Goal: Check status

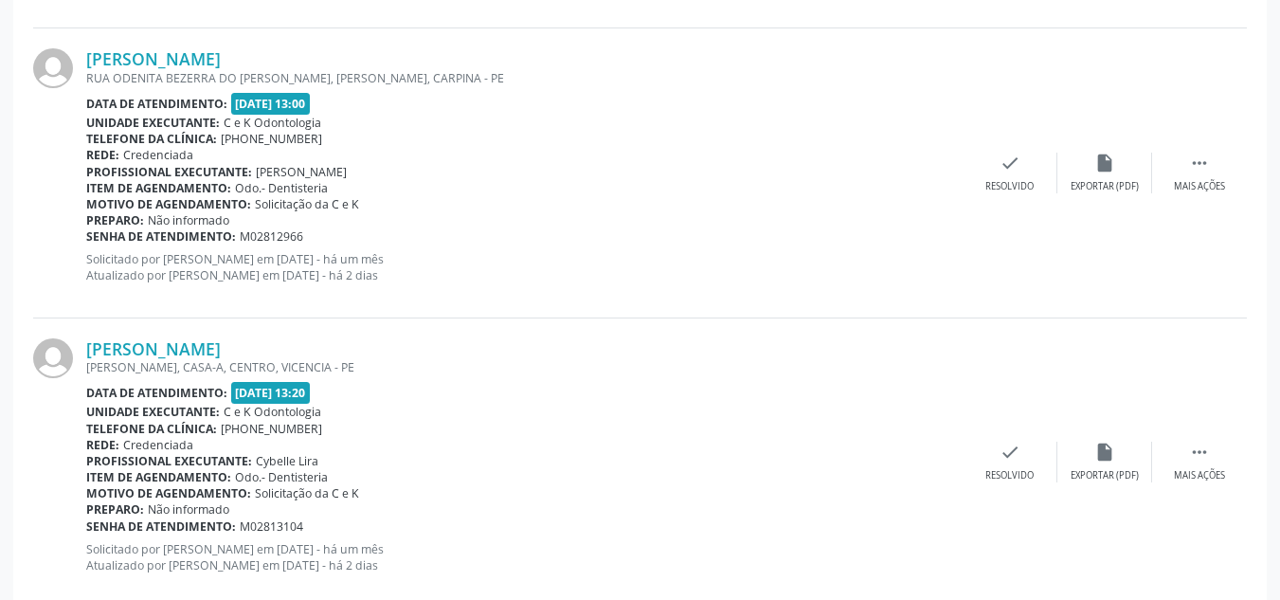
scroll to position [3348, 0]
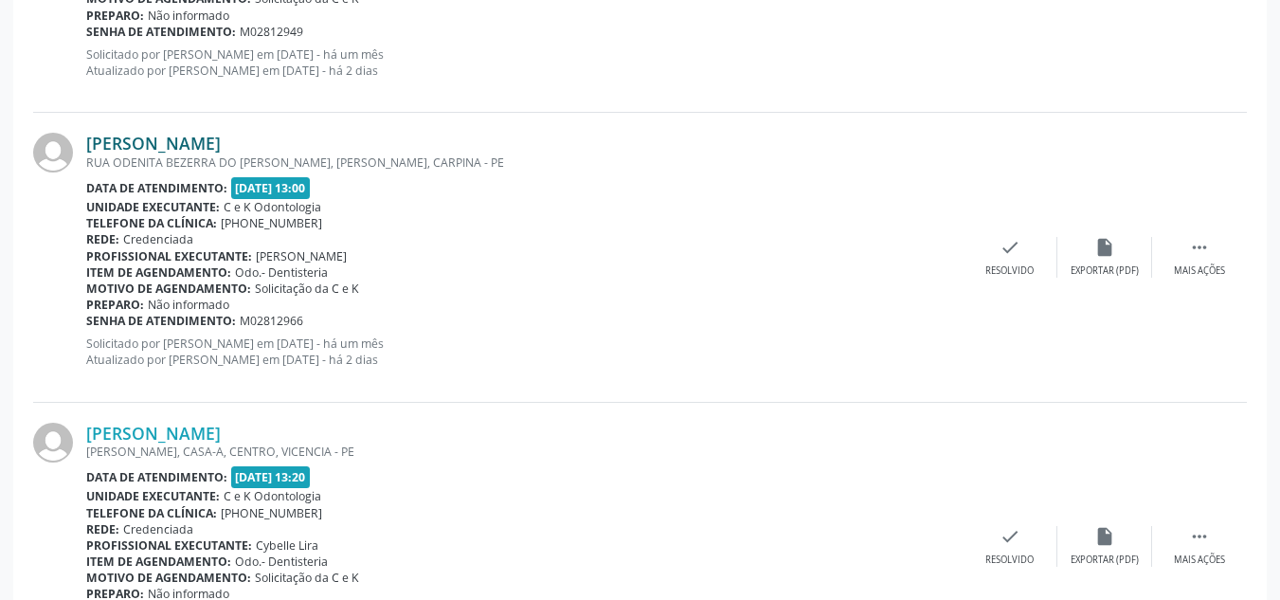
click at [159, 143] on link "[PERSON_NAME]" at bounding box center [153, 143] width 134 height 21
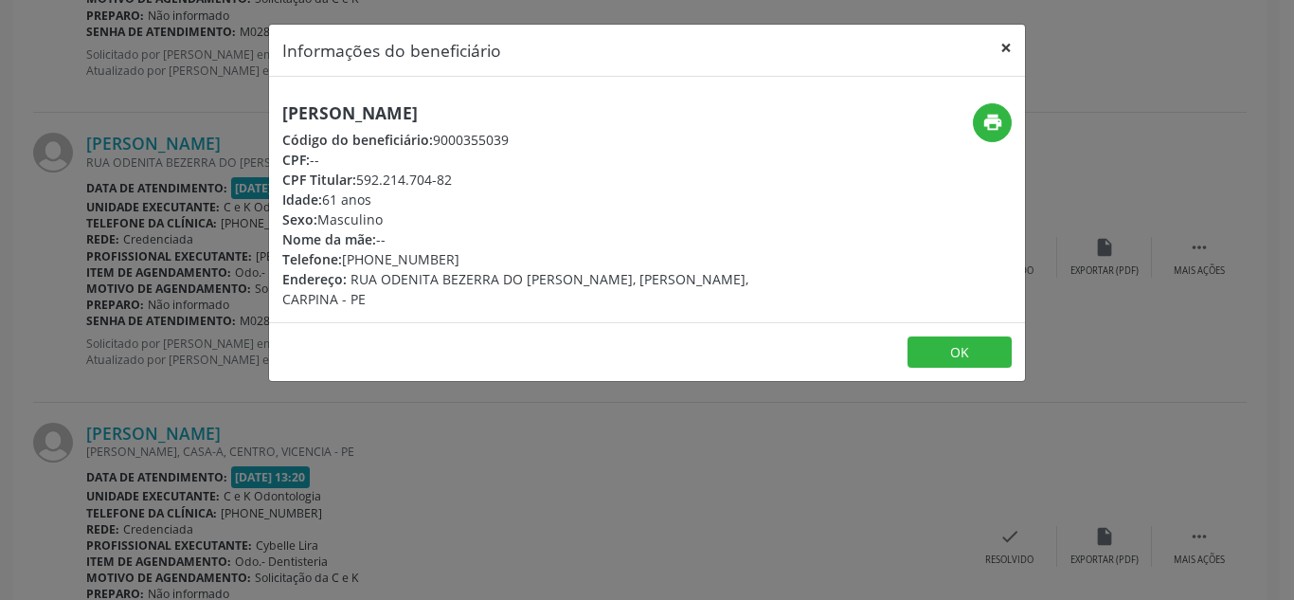
click at [1006, 44] on button "×" at bounding box center [1006, 48] width 38 height 46
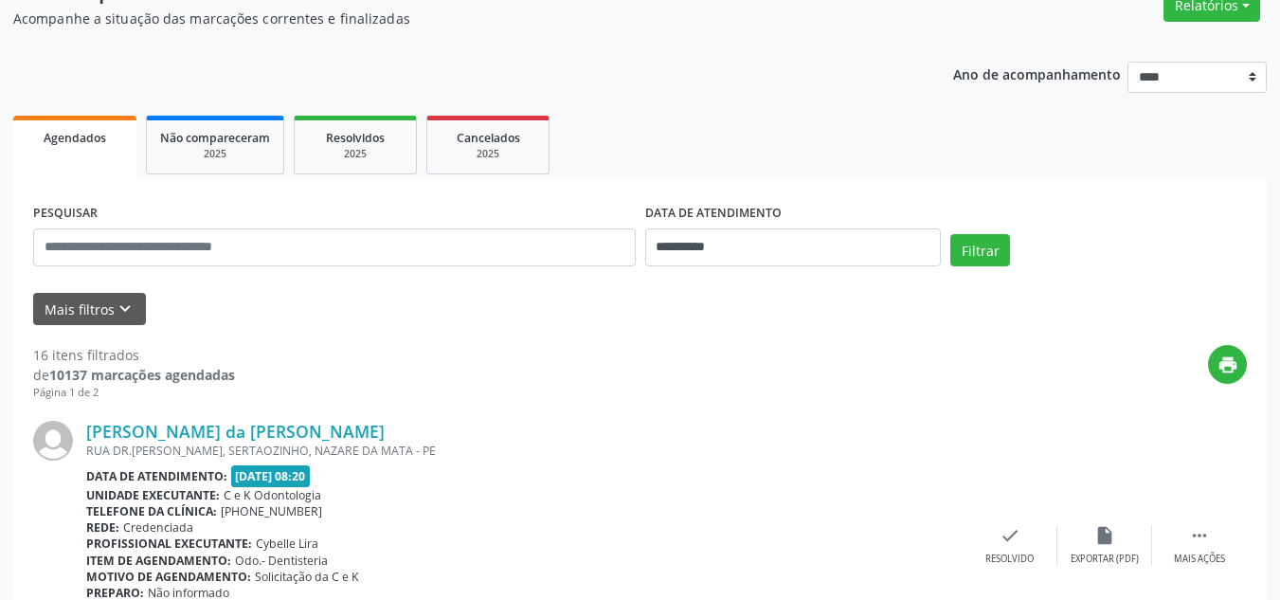
scroll to position [0, 0]
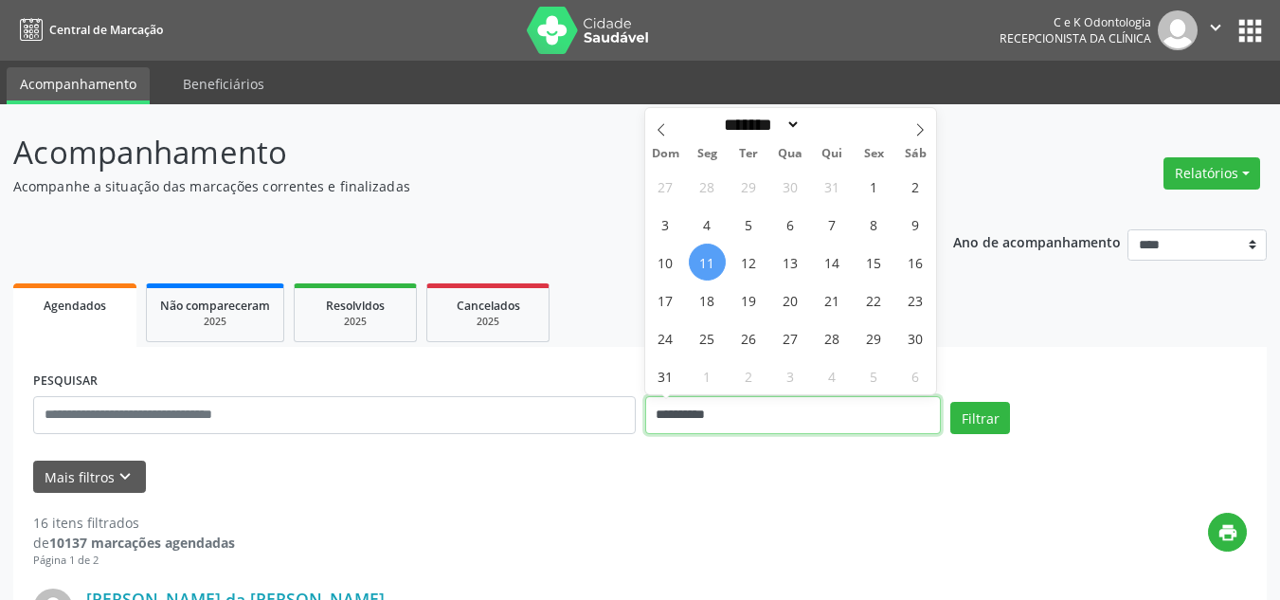
click at [707, 415] on input "**********" at bounding box center [793, 415] width 296 height 38
click at [918, 135] on icon at bounding box center [920, 130] width 7 height 12
select select "*"
click at [712, 182] on span "1" at bounding box center [707, 186] width 37 height 37
type input "**********"
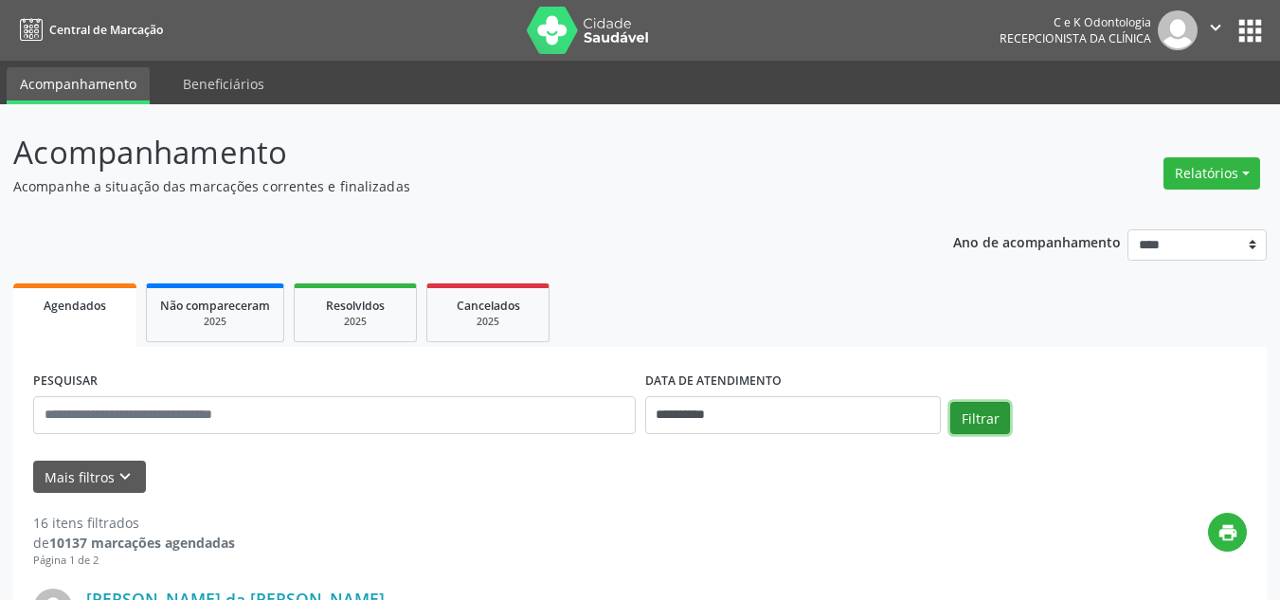
click at [958, 411] on button "Filtrar" at bounding box center [980, 418] width 60 height 32
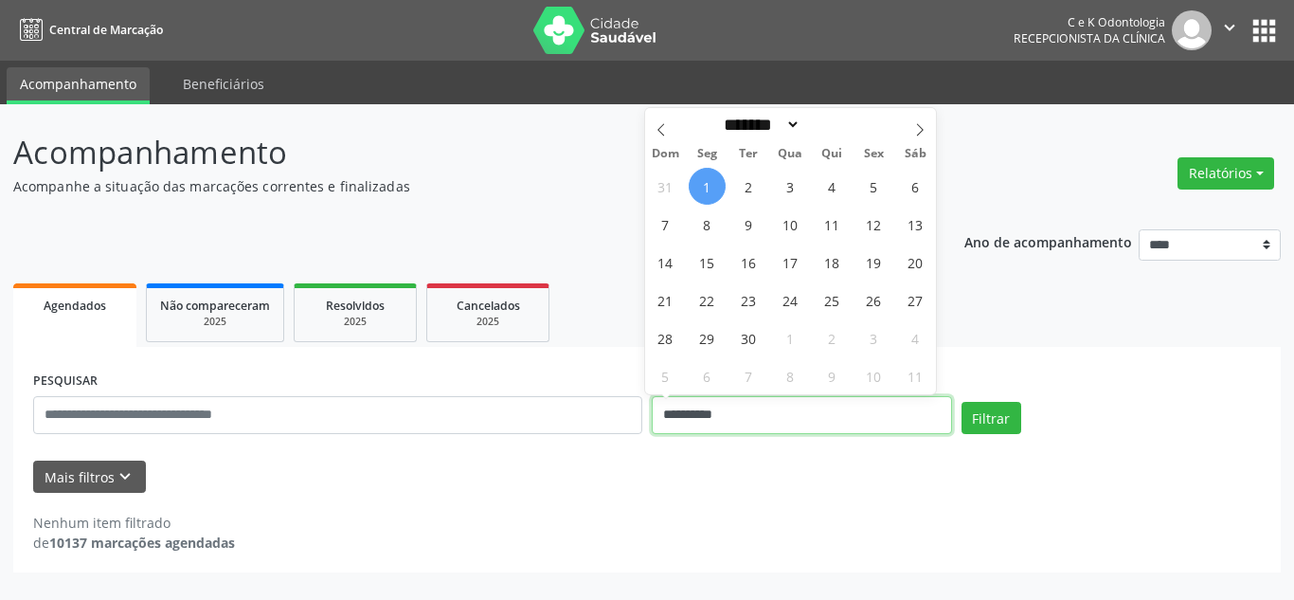
click at [781, 426] on input "**********" at bounding box center [802, 415] width 300 height 38
click at [782, 188] on span "3" at bounding box center [790, 186] width 37 height 37
type input "**********"
click at [782, 188] on span "3" at bounding box center [790, 186] width 37 height 37
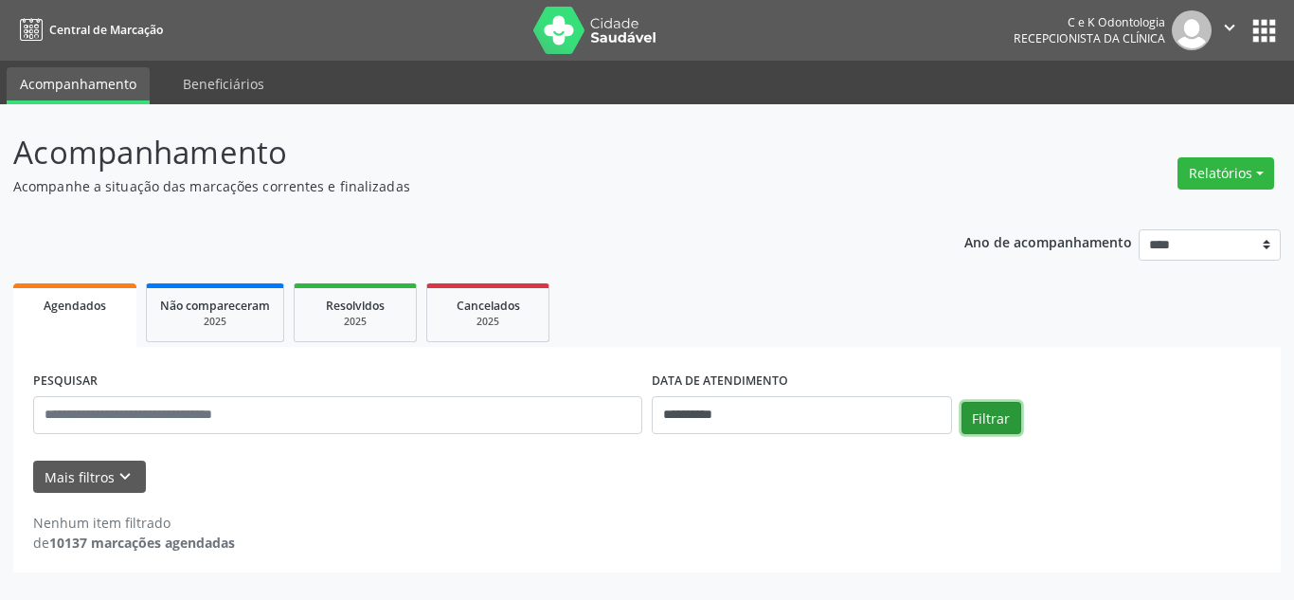
click at [1005, 414] on button "Filtrar" at bounding box center [991, 418] width 60 height 32
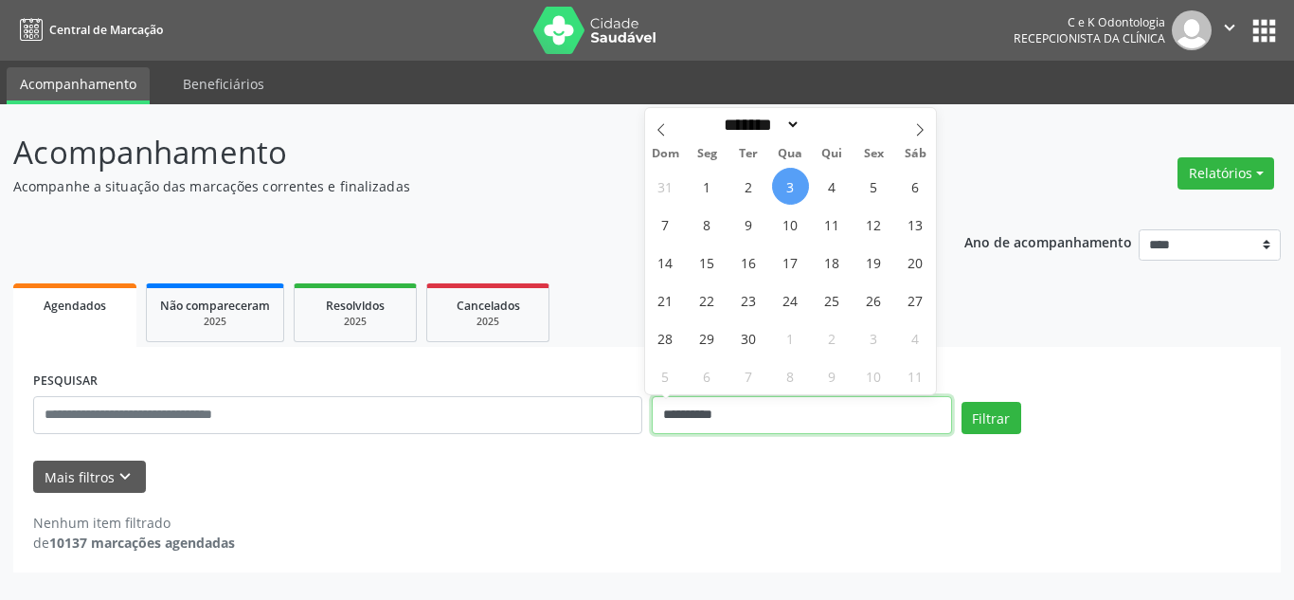
click at [719, 413] on input "**********" at bounding box center [802, 415] width 300 height 38
click at [665, 121] on span at bounding box center [661, 124] width 32 height 32
select select "*"
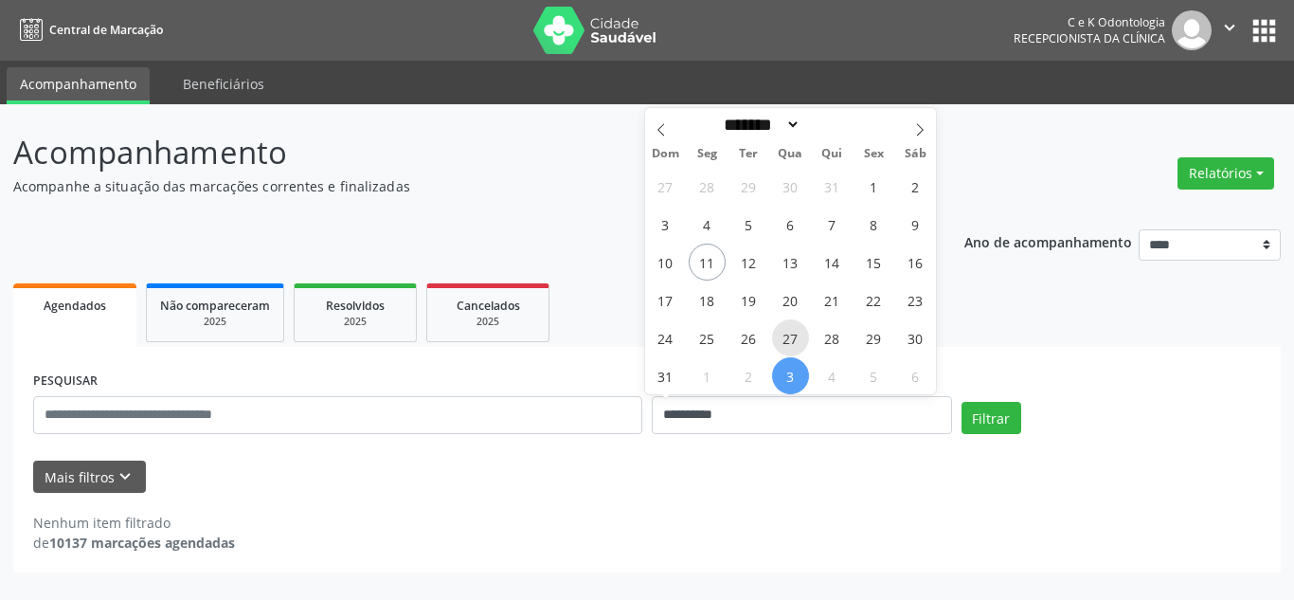
click at [788, 335] on span "27" at bounding box center [790, 337] width 37 height 37
type input "**********"
click at [788, 335] on span "27" at bounding box center [790, 337] width 37 height 37
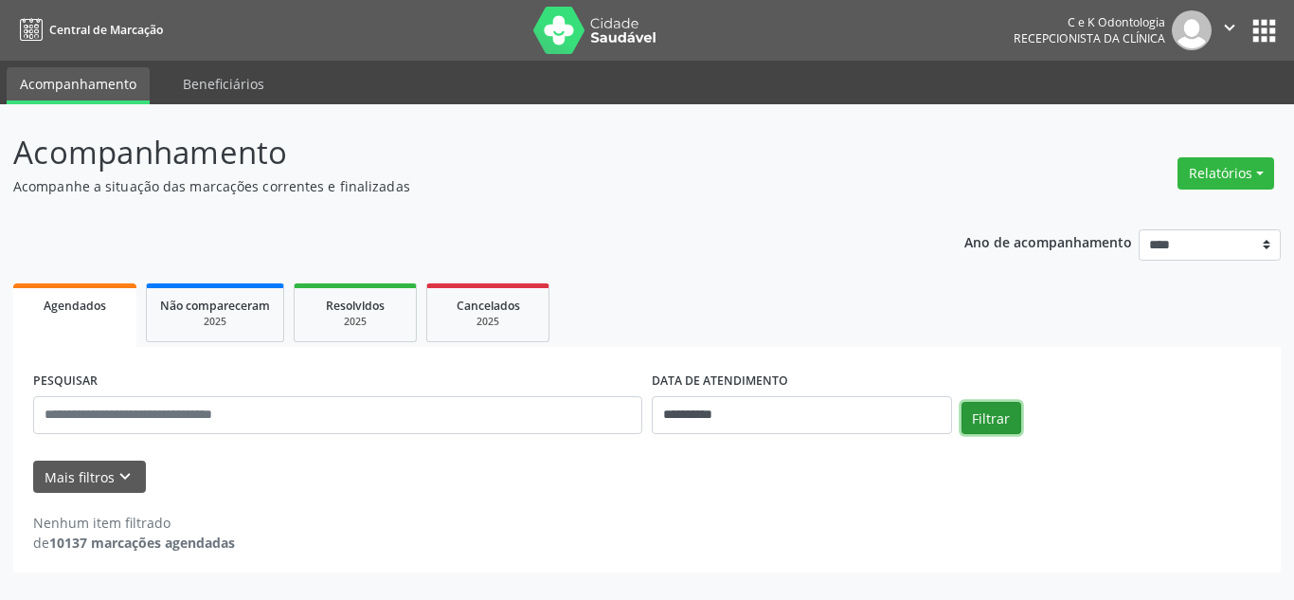
click at [991, 418] on button "Filtrar" at bounding box center [991, 418] width 60 height 32
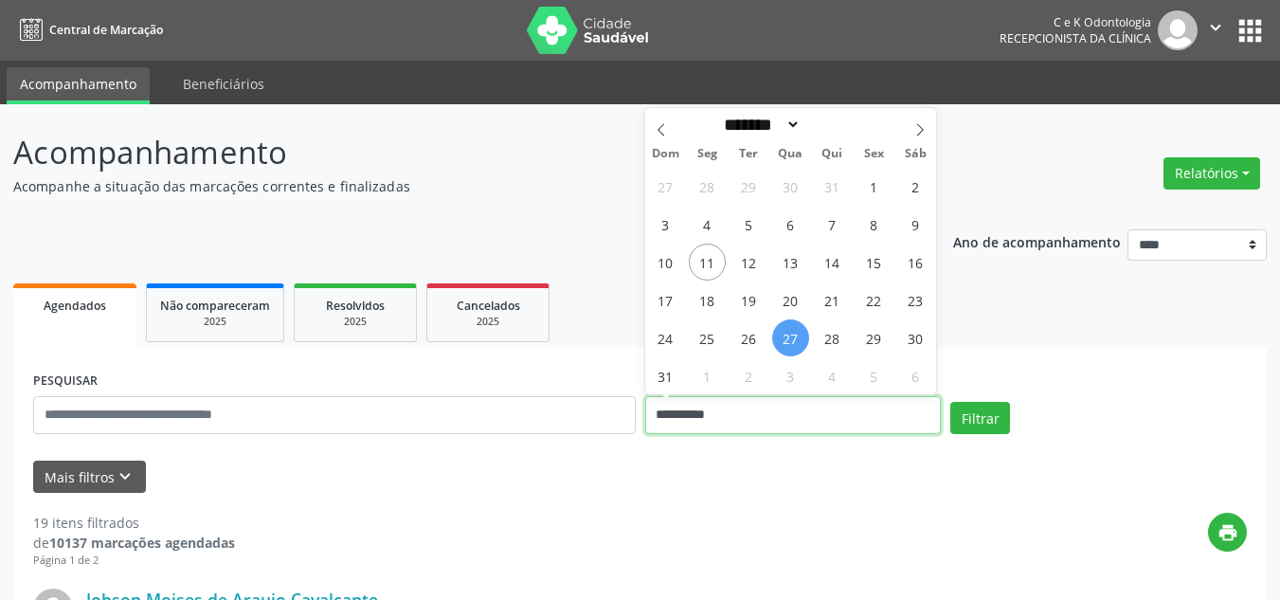
click at [748, 410] on input "**********" at bounding box center [793, 415] width 296 height 38
click at [708, 256] on span "11" at bounding box center [707, 261] width 37 height 37
type input "**********"
click at [708, 256] on span "11" at bounding box center [707, 261] width 37 height 37
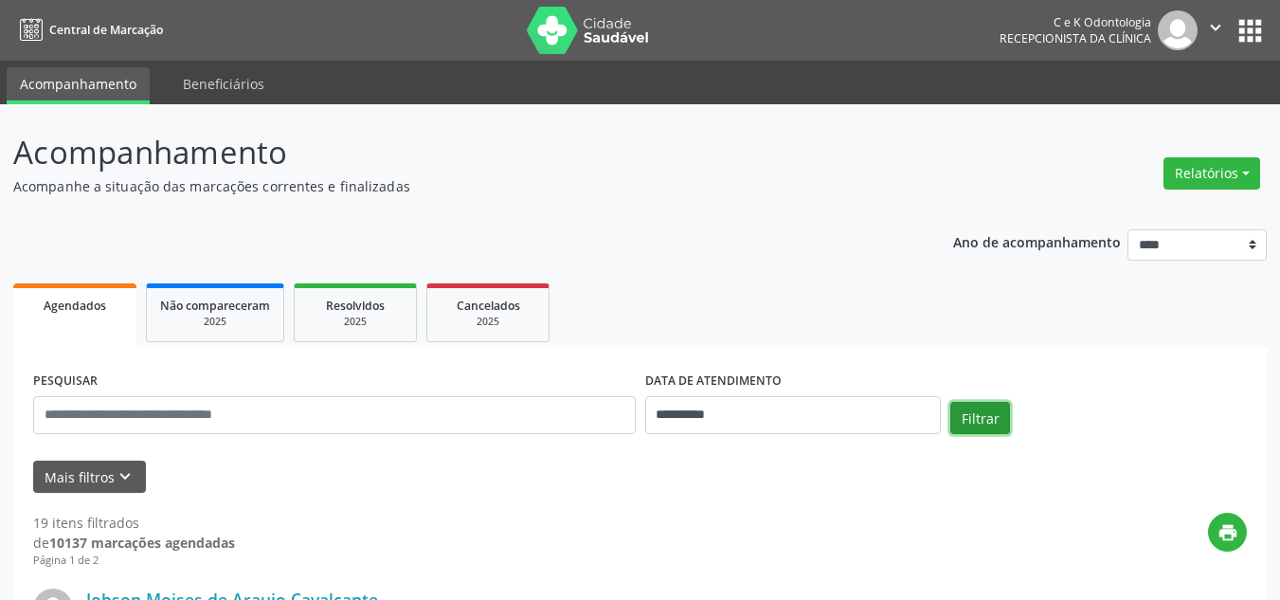
click at [969, 433] on button "Filtrar" at bounding box center [980, 418] width 60 height 32
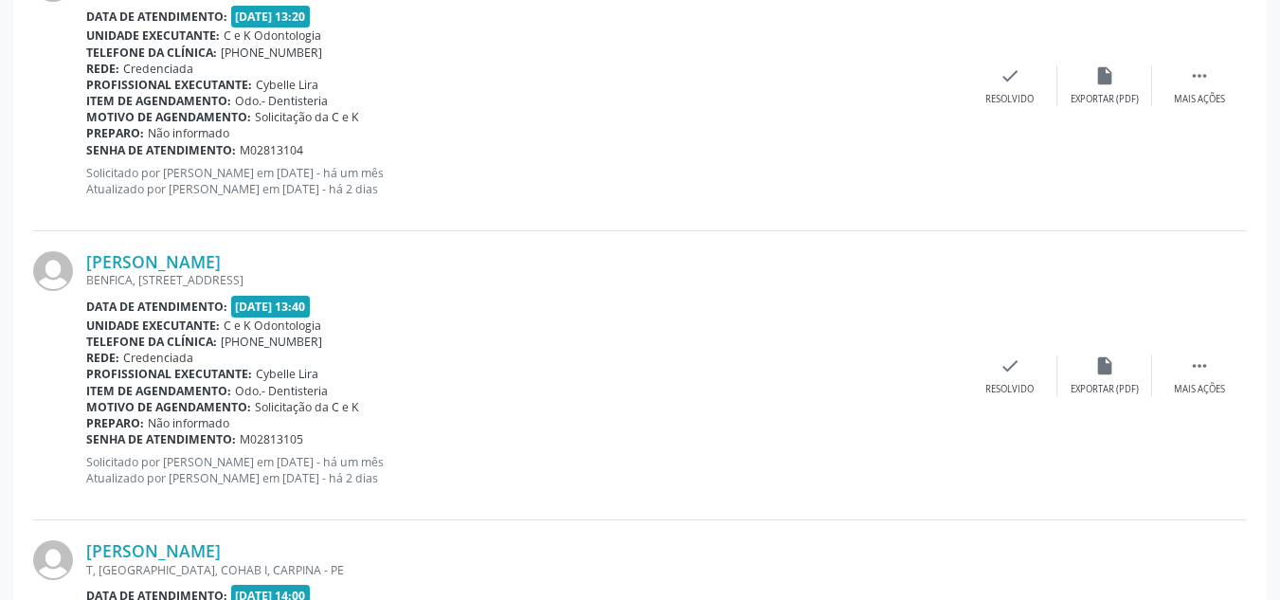
scroll to position [4395, 0]
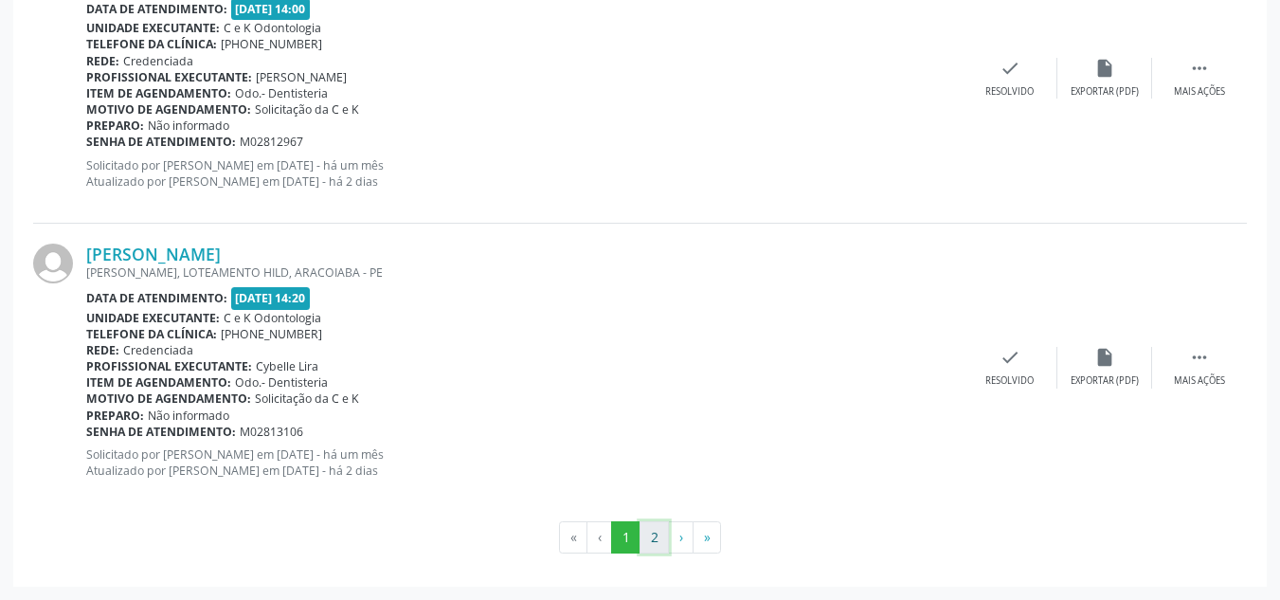
click at [650, 536] on button "2" at bounding box center [653, 537] width 29 height 32
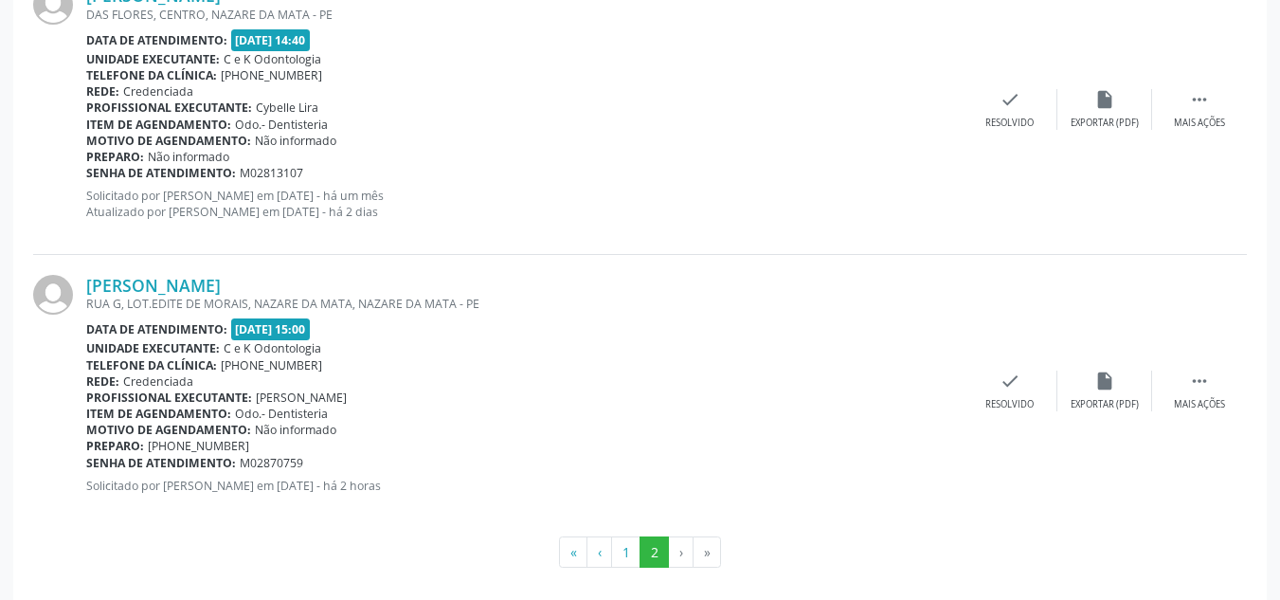
scroll to position [618, 0]
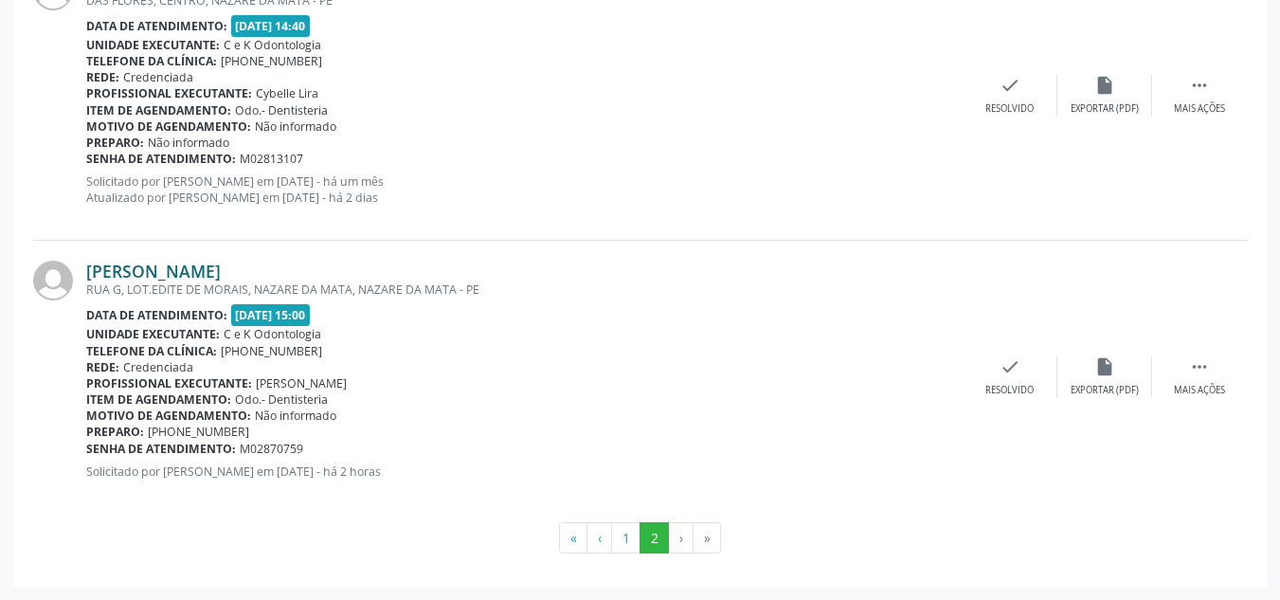
click at [201, 272] on link "[PERSON_NAME]" at bounding box center [153, 270] width 134 height 21
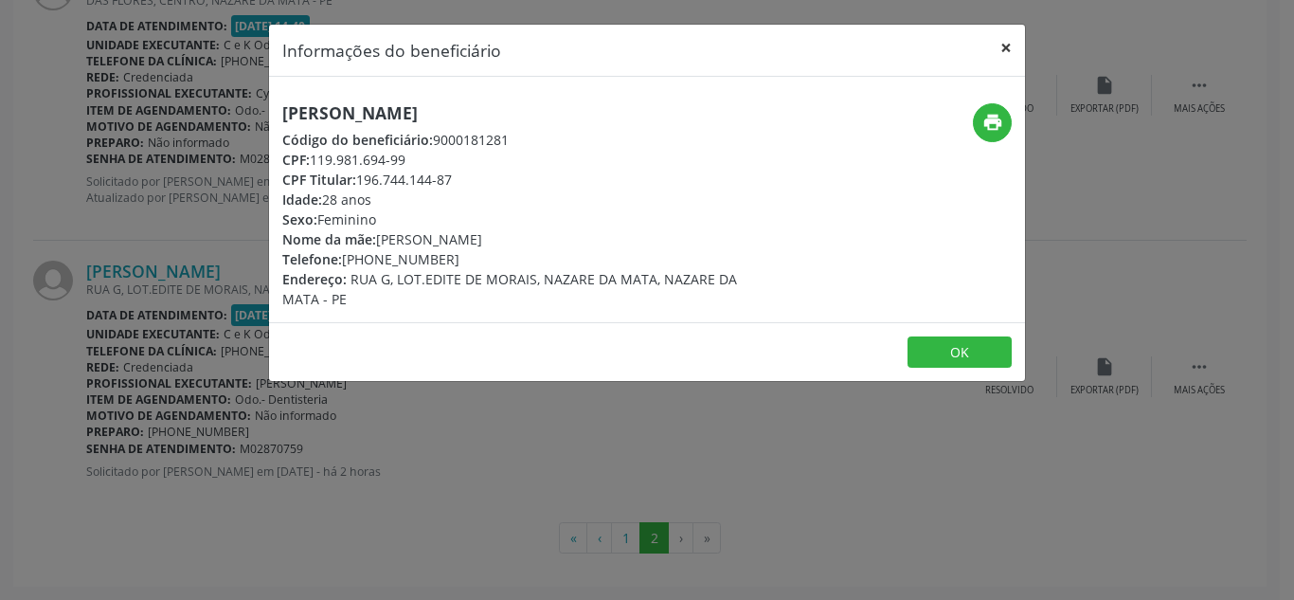
click at [1002, 43] on button "×" at bounding box center [1006, 48] width 38 height 46
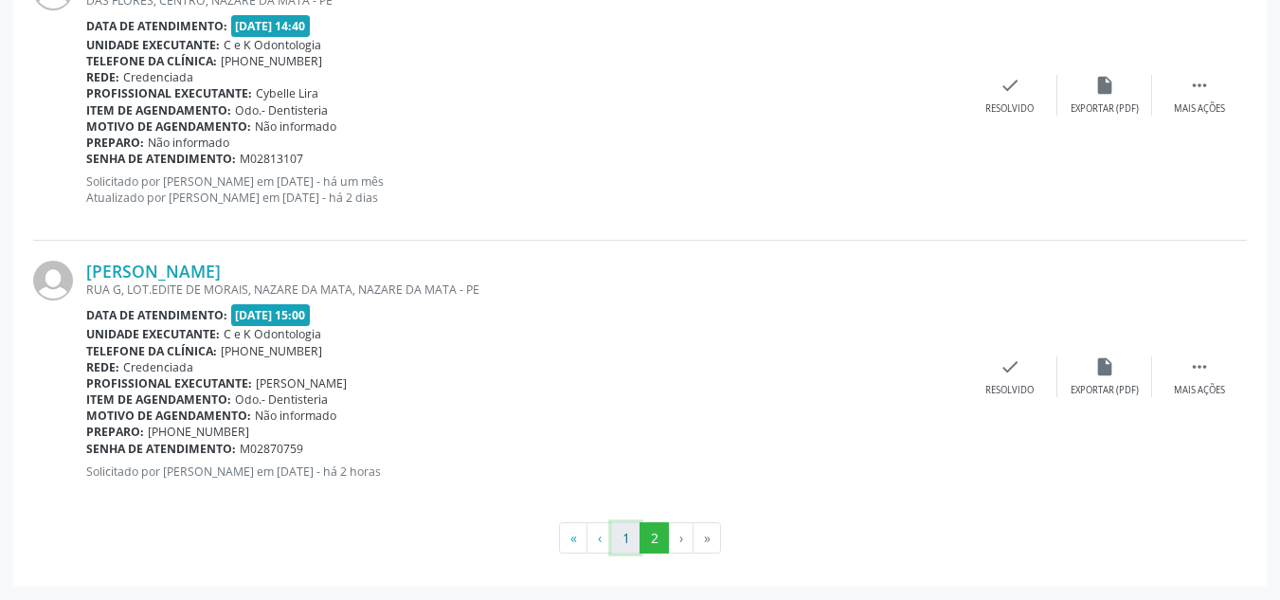
click at [628, 532] on button "1" at bounding box center [625, 538] width 29 height 32
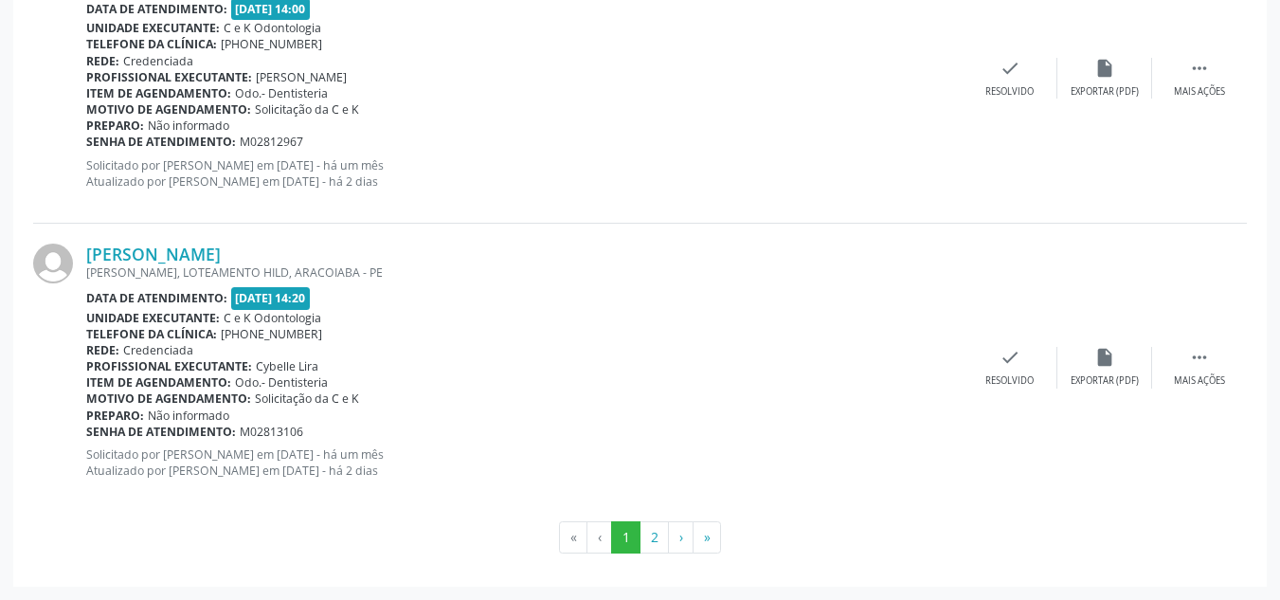
scroll to position [4035, 0]
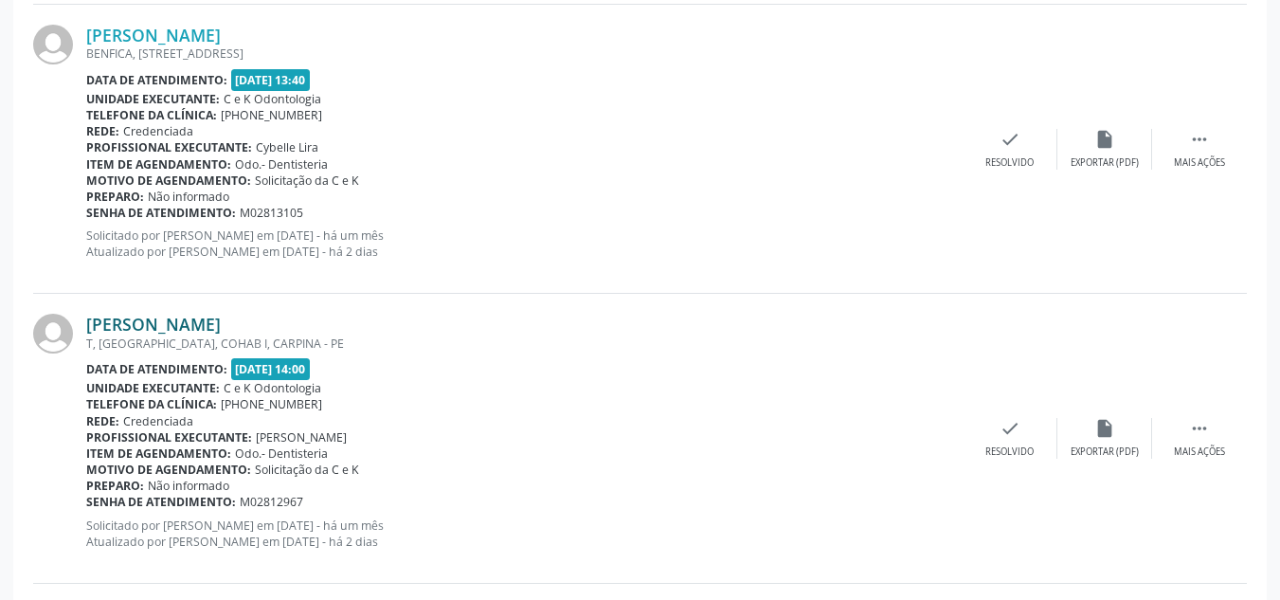
click at [221, 322] on link "[PERSON_NAME]" at bounding box center [153, 324] width 134 height 21
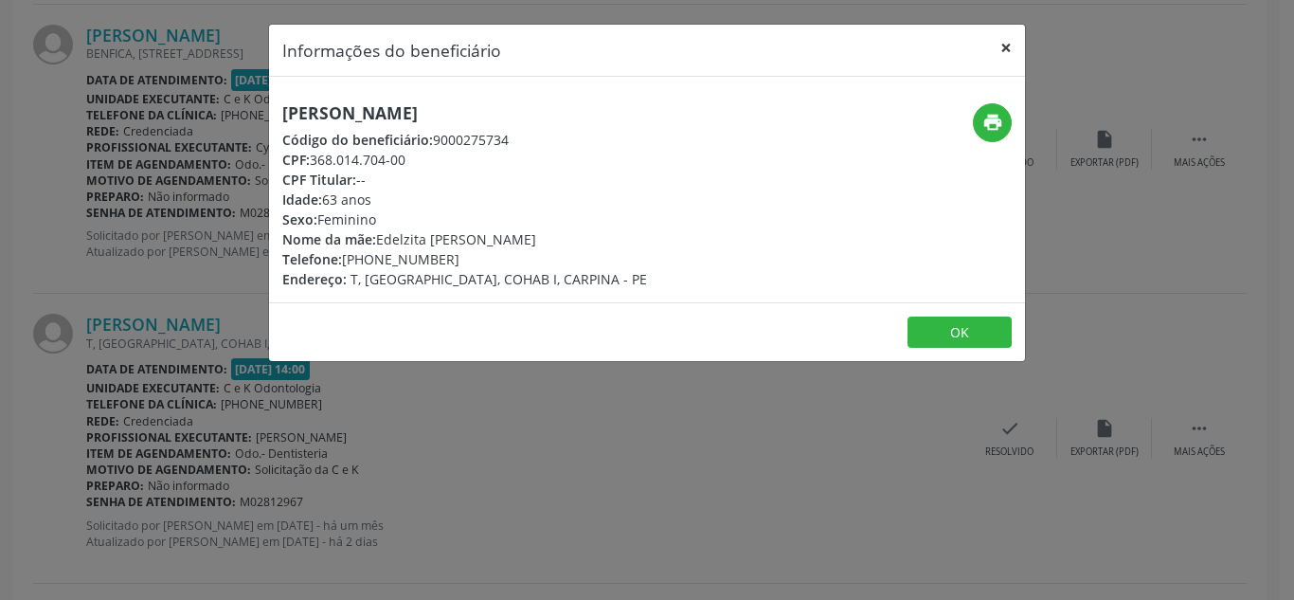
click at [1005, 44] on button "×" at bounding box center [1006, 48] width 38 height 46
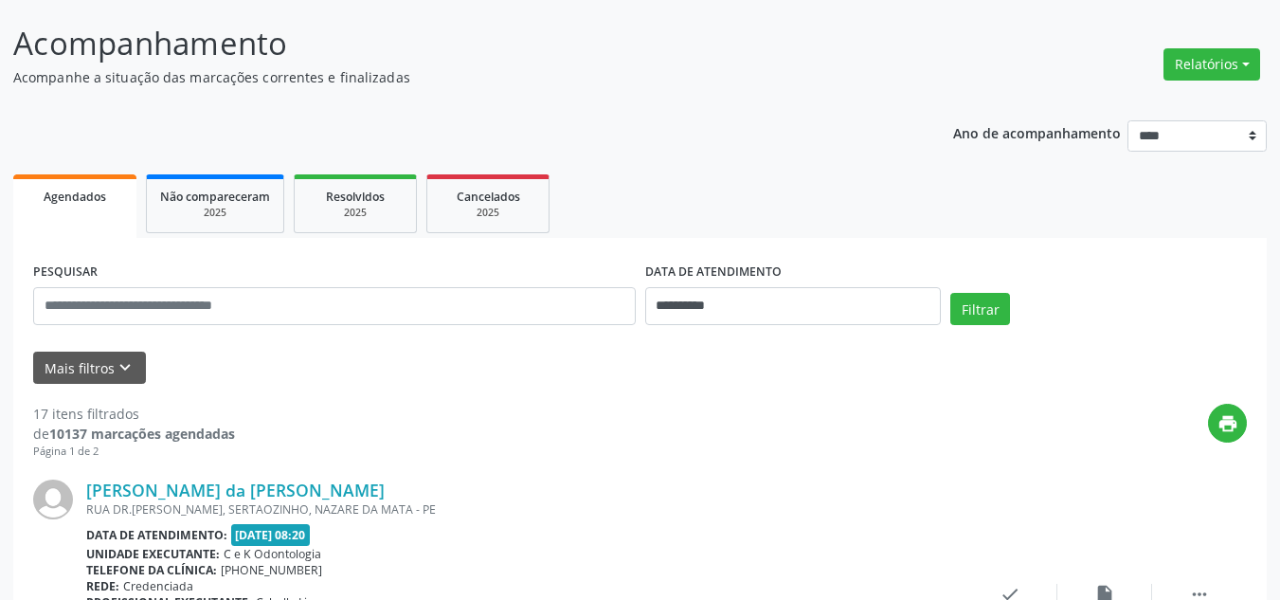
scroll to position [218, 0]
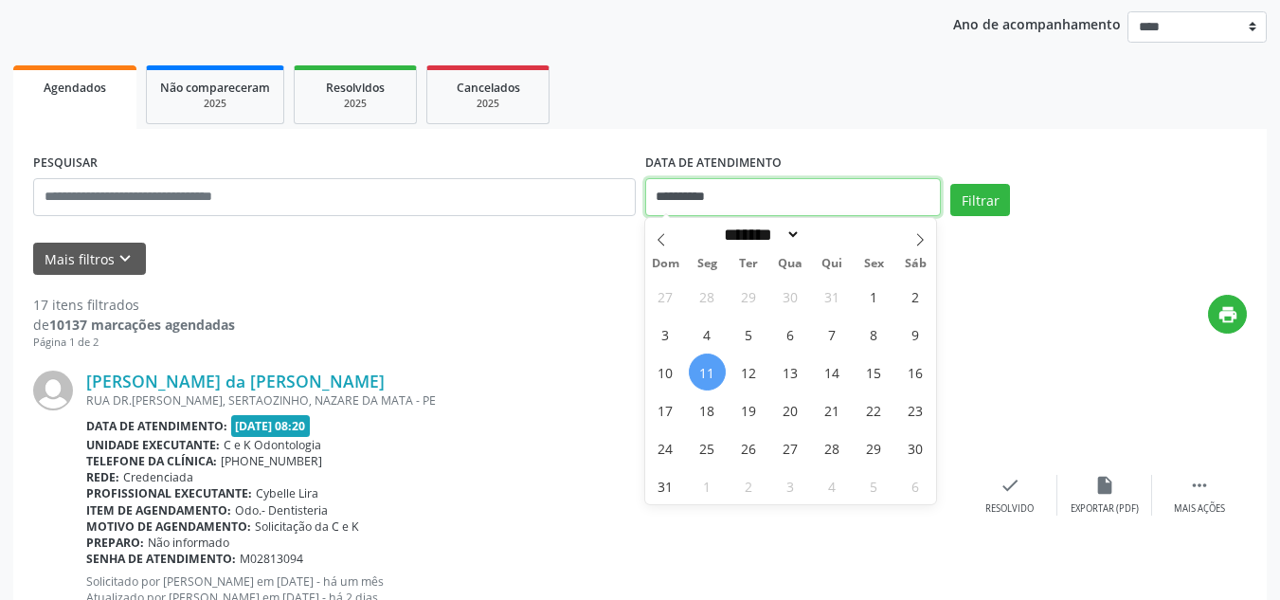
click at [785, 196] on input "**********" at bounding box center [793, 197] width 296 height 38
click at [796, 371] on span "13" at bounding box center [790, 371] width 37 height 37
type input "**********"
click at [796, 371] on span "13" at bounding box center [790, 371] width 37 height 37
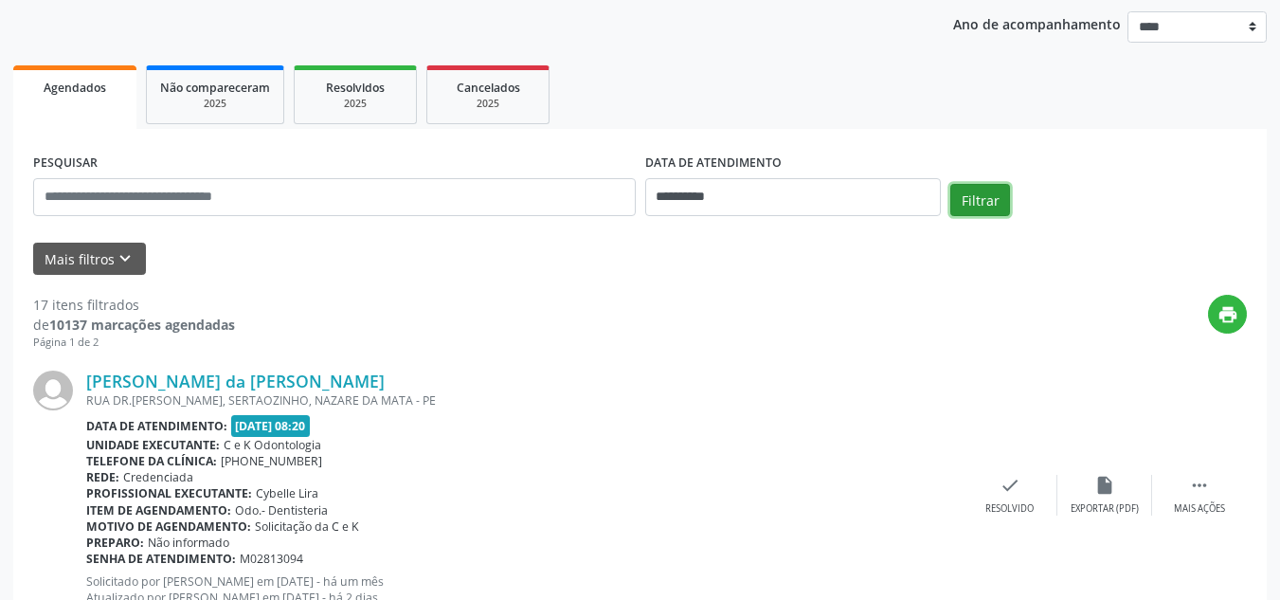
click at [992, 202] on button "Filtrar" at bounding box center [980, 200] width 60 height 32
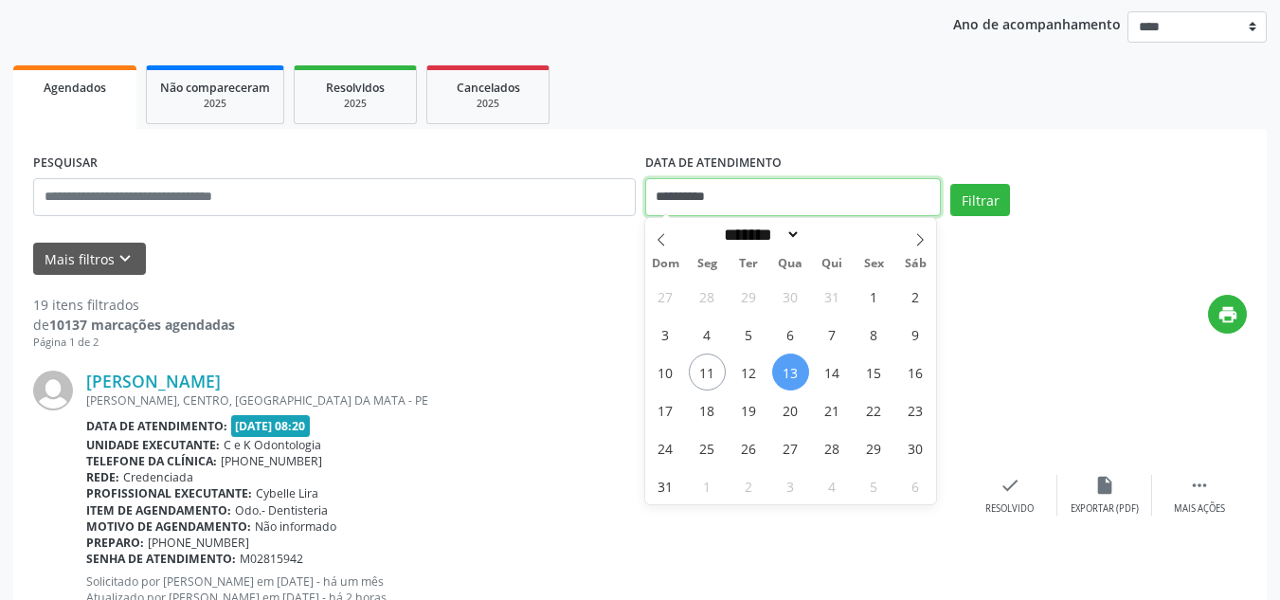
click at [712, 184] on input "**********" at bounding box center [793, 197] width 296 height 38
click at [710, 361] on span "11" at bounding box center [707, 371] width 37 height 37
type input "**********"
click at [710, 361] on span "11" at bounding box center [707, 371] width 37 height 37
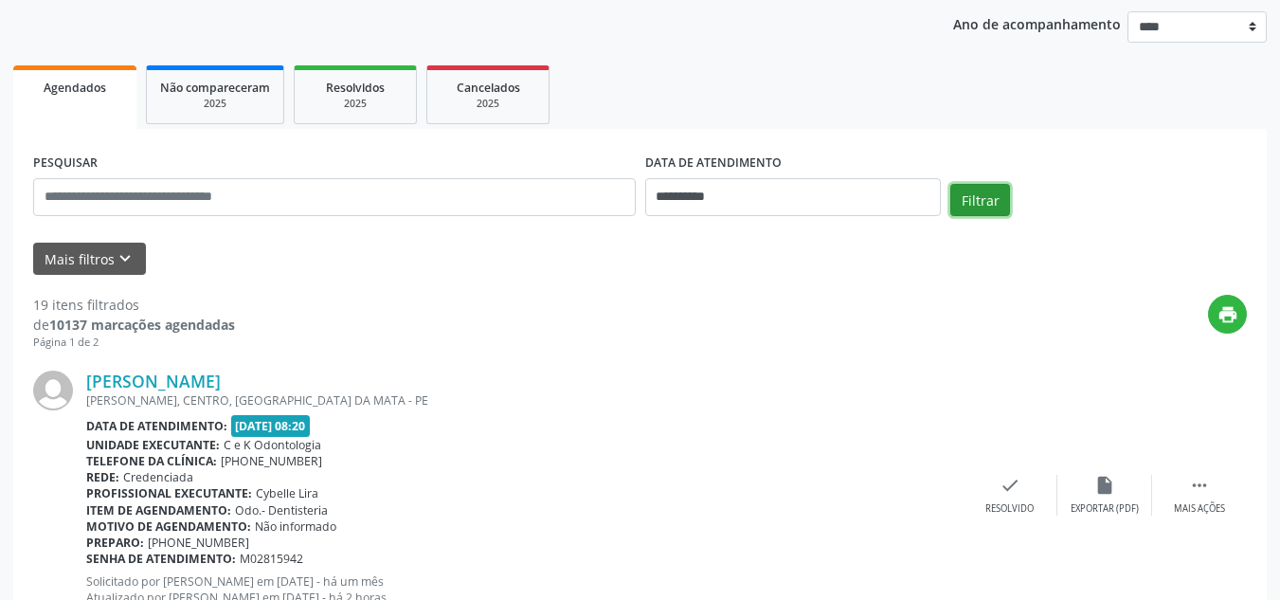
click at [981, 204] on button "Filtrar" at bounding box center [980, 200] width 60 height 32
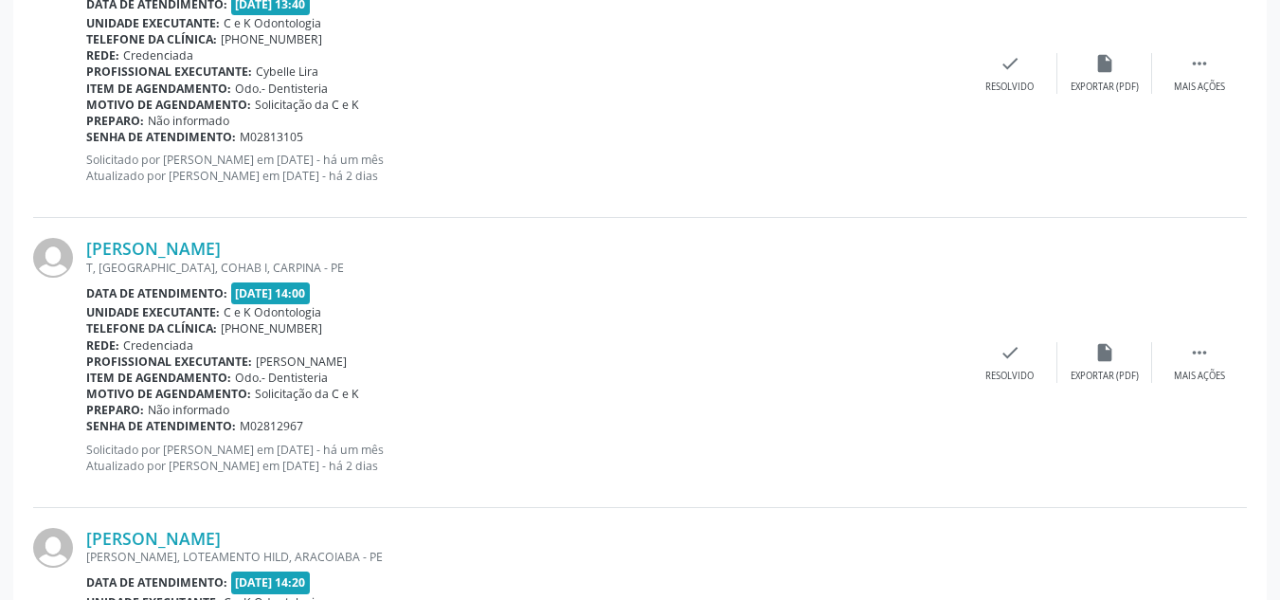
scroll to position [4102, 0]
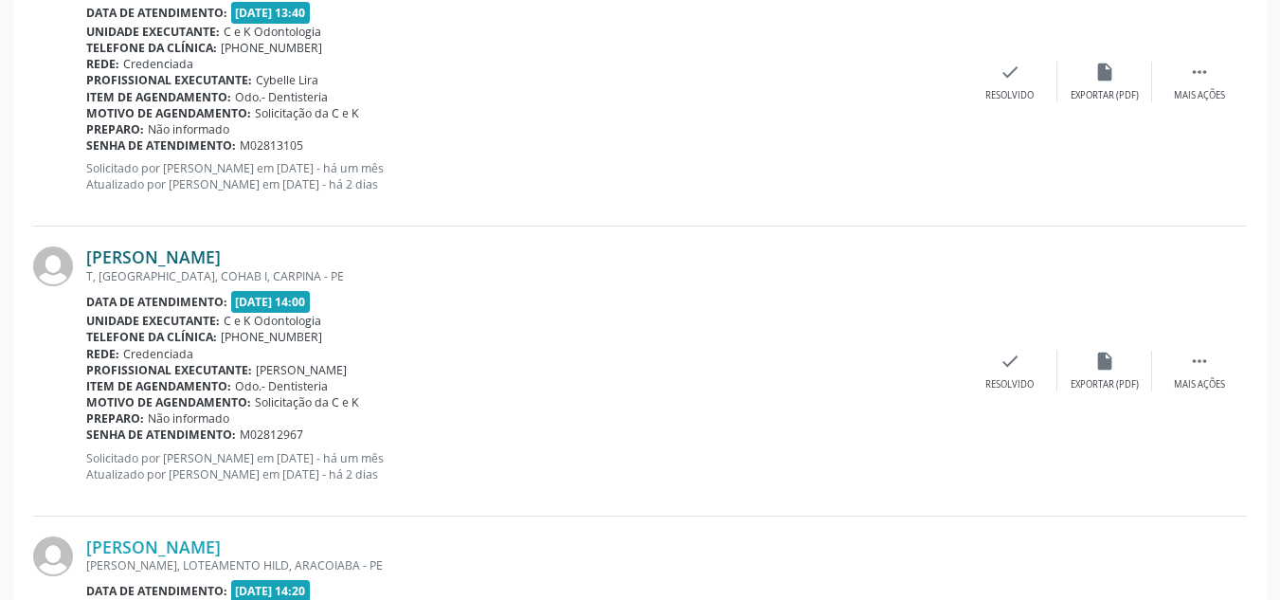
click at [221, 257] on link "[PERSON_NAME]" at bounding box center [153, 256] width 134 height 21
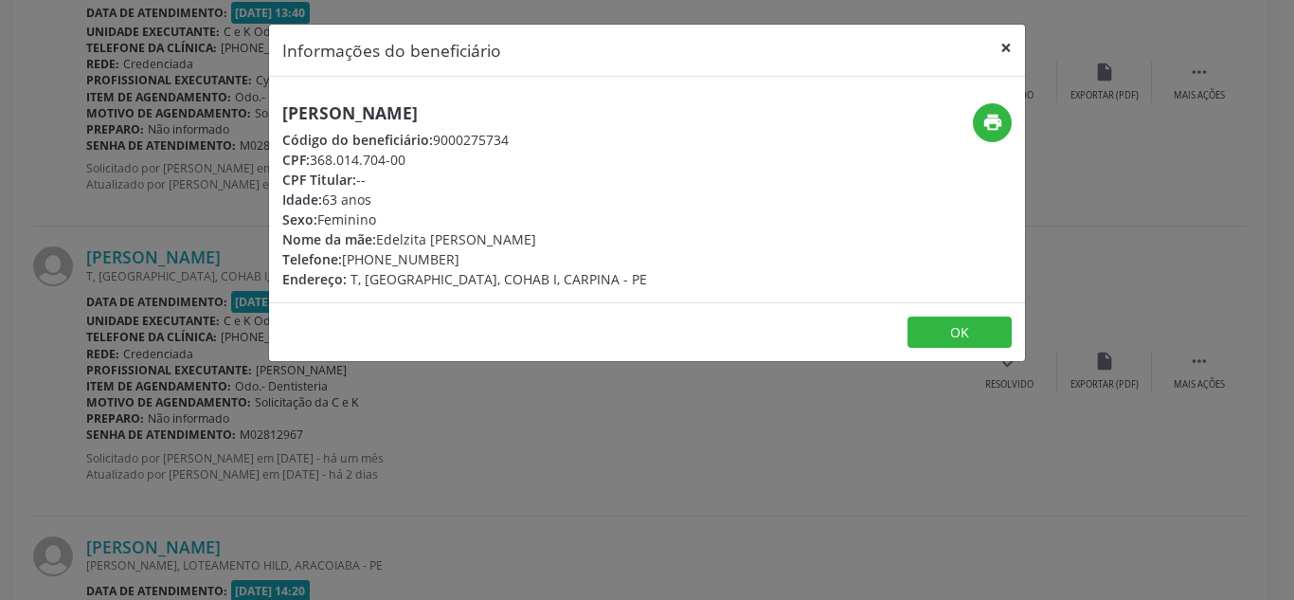
click at [1005, 47] on button "×" at bounding box center [1006, 48] width 38 height 46
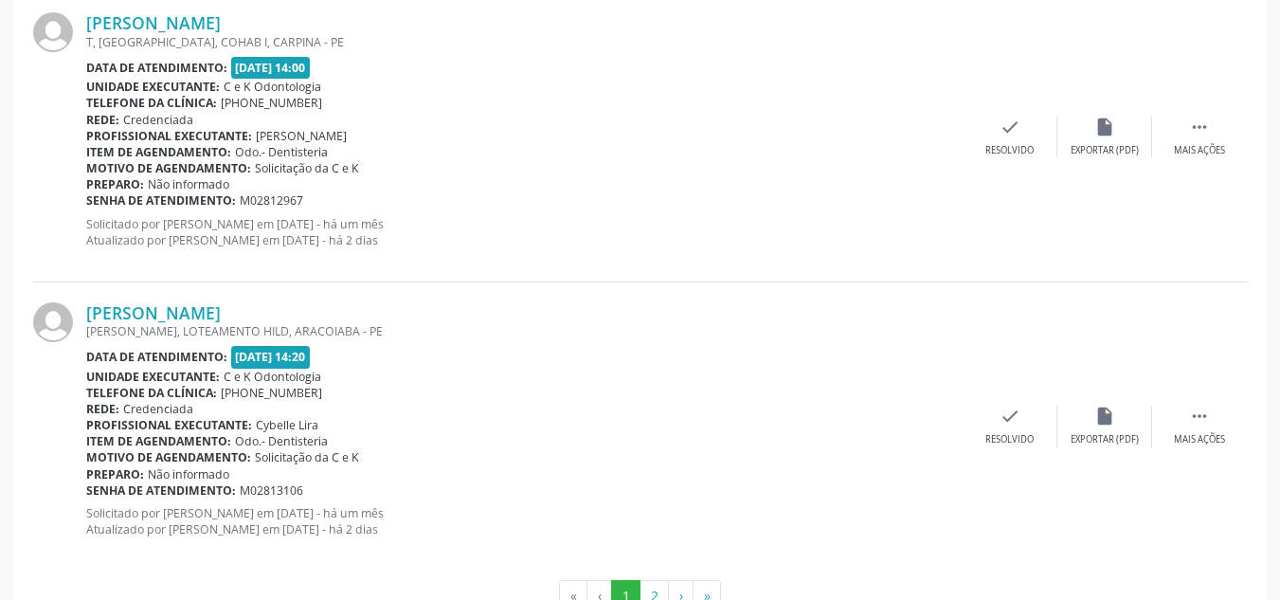
scroll to position [4369, 0]
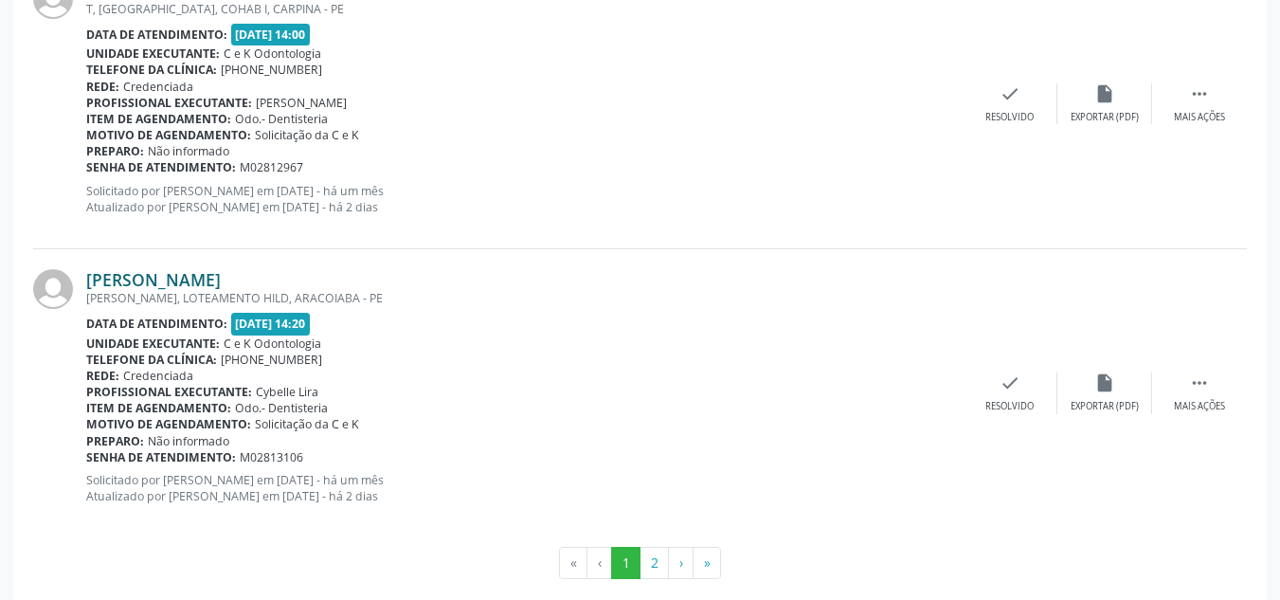
click at [195, 278] on link "[PERSON_NAME]" at bounding box center [153, 279] width 134 height 21
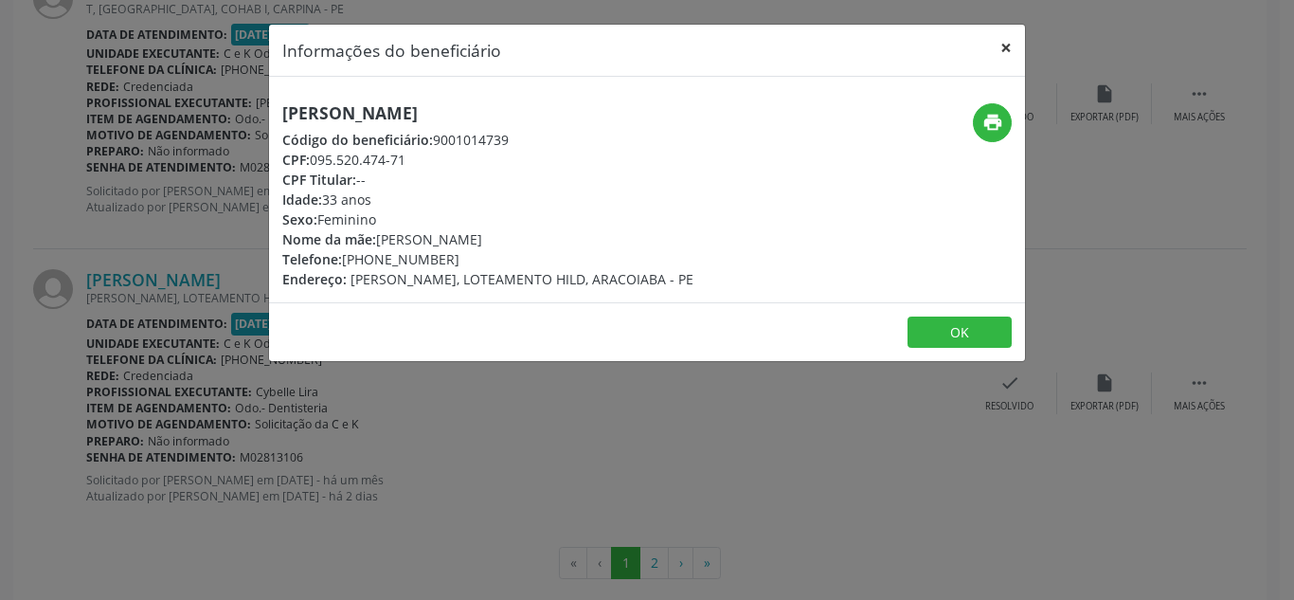
click at [1006, 47] on button "×" at bounding box center [1006, 48] width 38 height 46
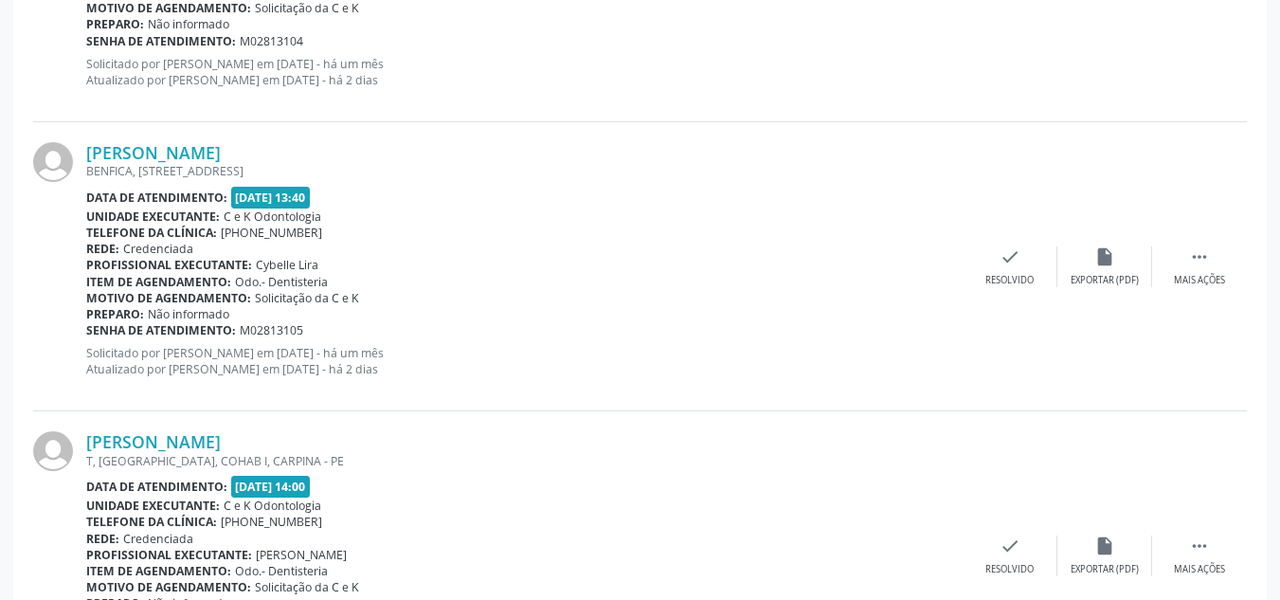
scroll to position [3926, 0]
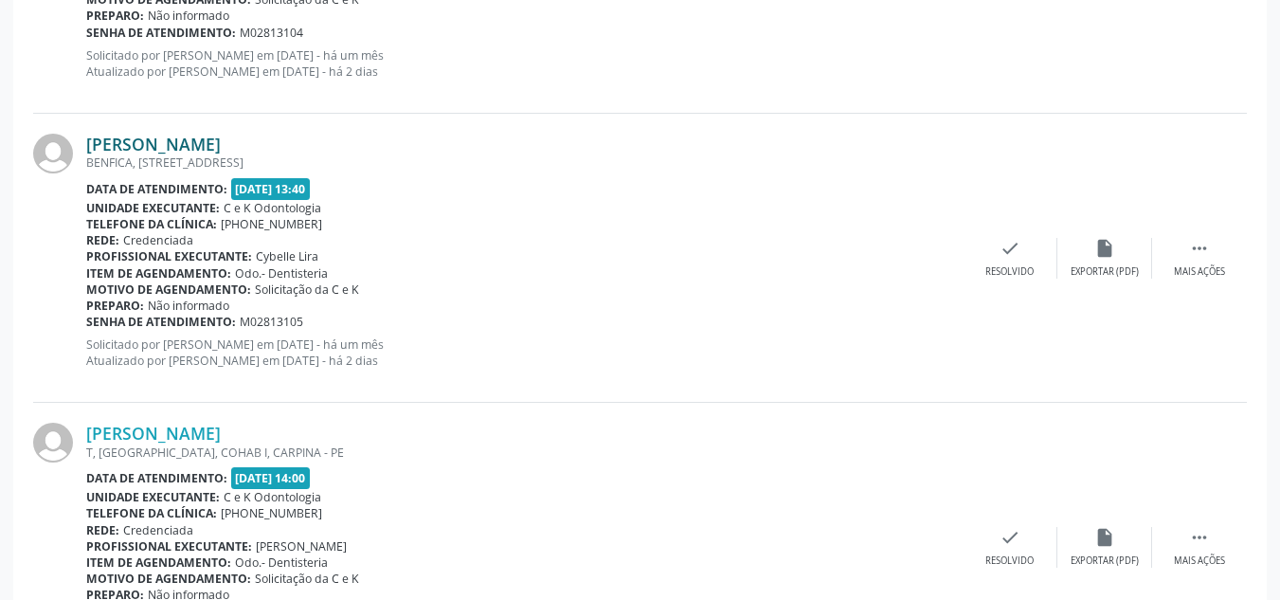
click at [202, 143] on link "[PERSON_NAME]" at bounding box center [153, 144] width 134 height 21
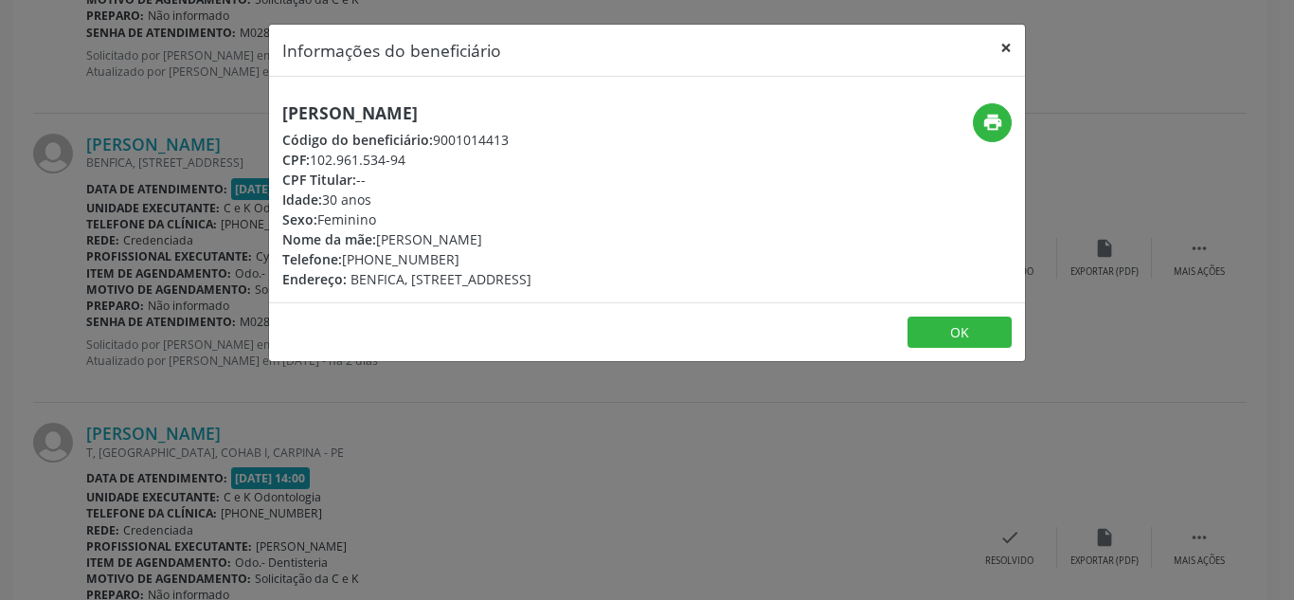
click at [999, 51] on button "×" at bounding box center [1006, 48] width 38 height 46
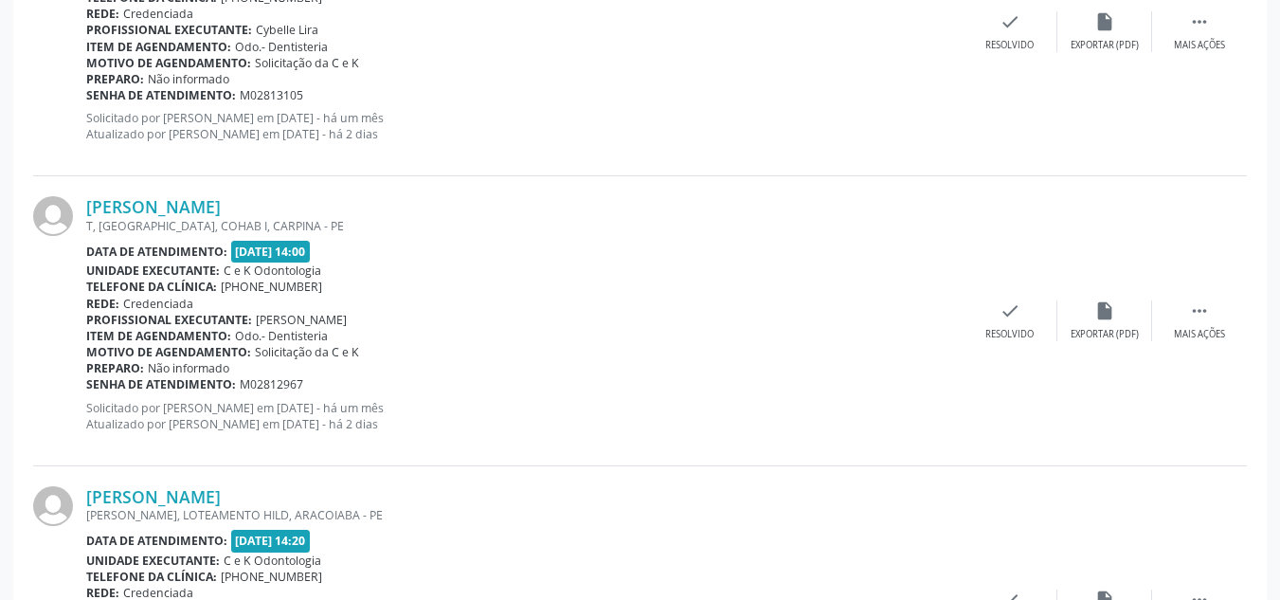
scroll to position [4395, 0]
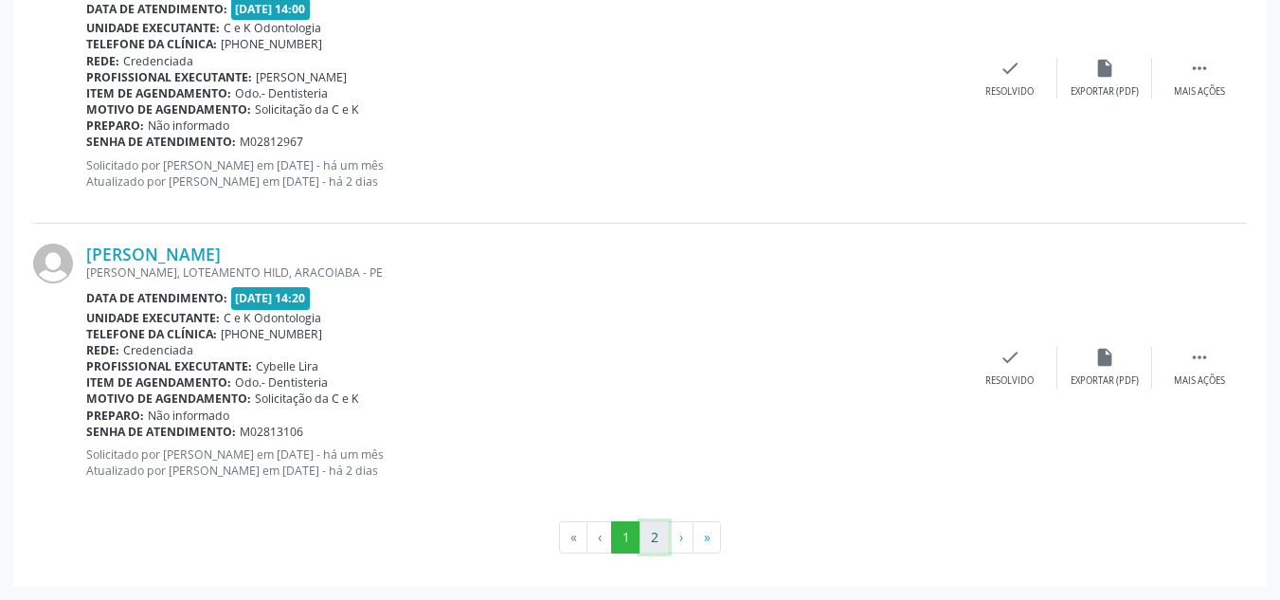
click at [659, 527] on button "2" at bounding box center [653, 537] width 29 height 32
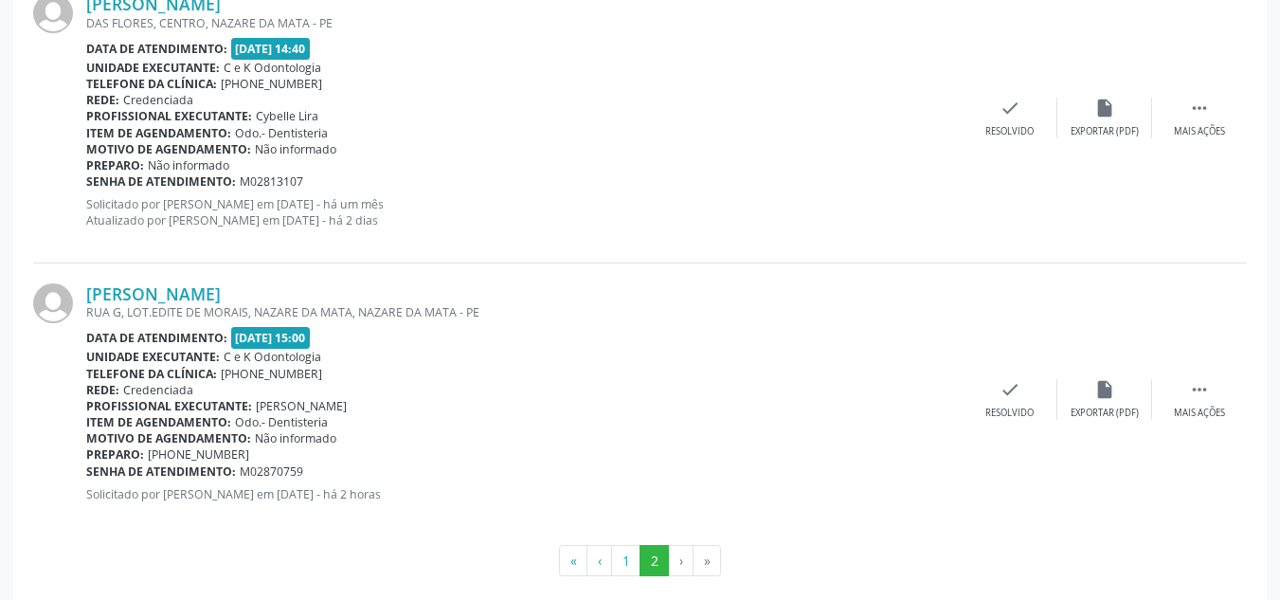
scroll to position [618, 0]
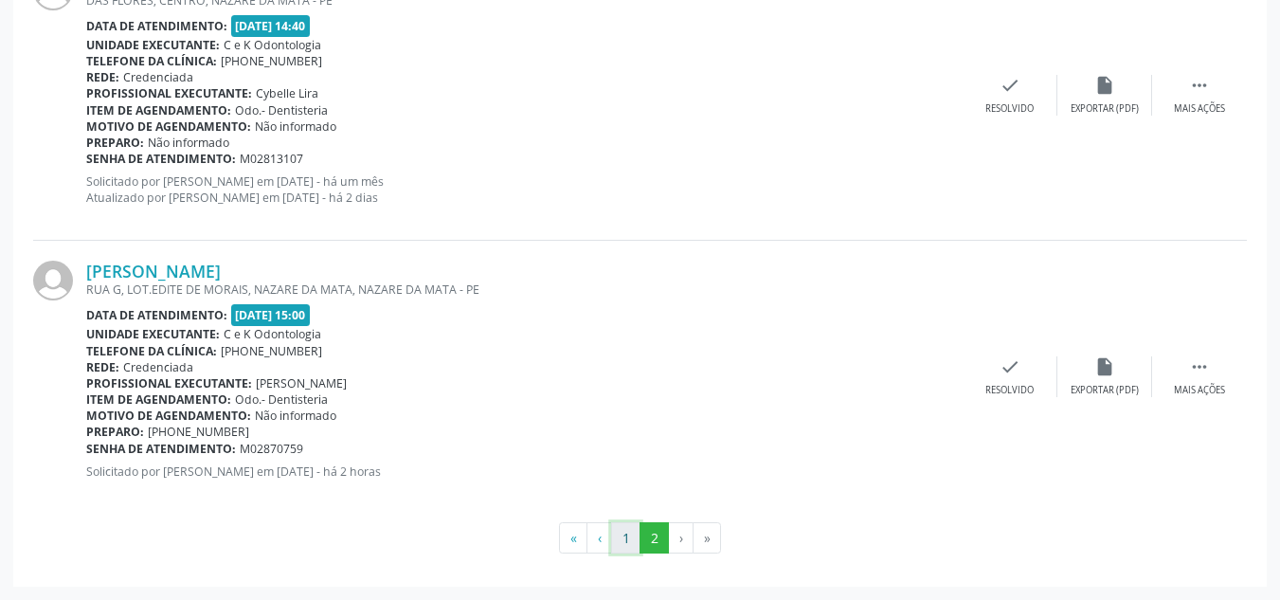
click at [629, 540] on button "1" at bounding box center [625, 538] width 29 height 32
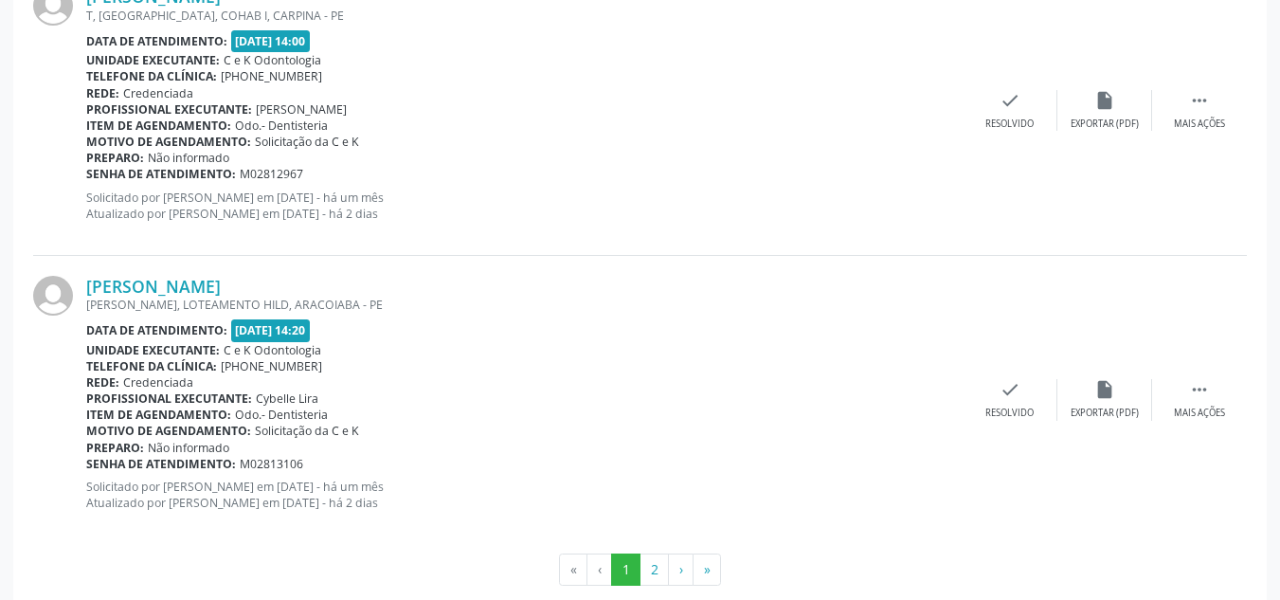
scroll to position [4395, 0]
